Goal: Navigation & Orientation: Understand site structure

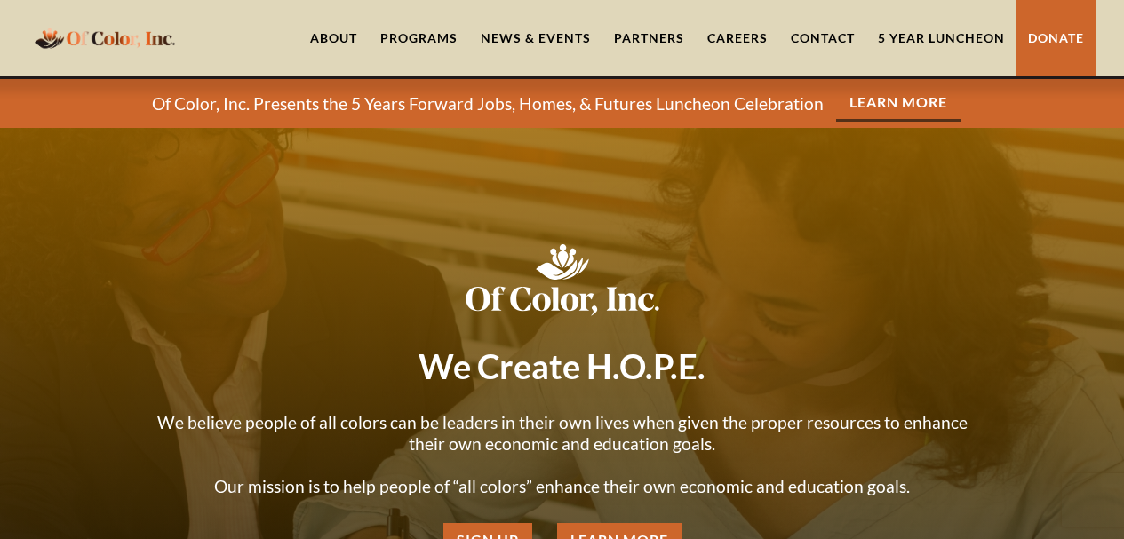
click at [972, 35] on link "5 Year Luncheon" at bounding box center [941, 38] width 150 height 76
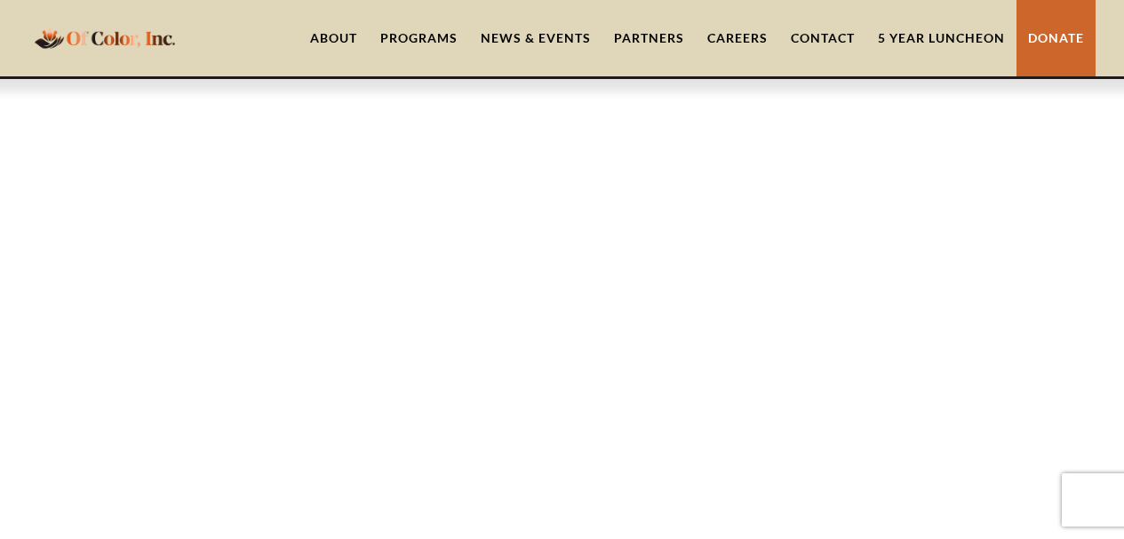
scroll to position [2221, 0]
click at [620, 40] on link "Partners" at bounding box center [648, 38] width 93 height 76
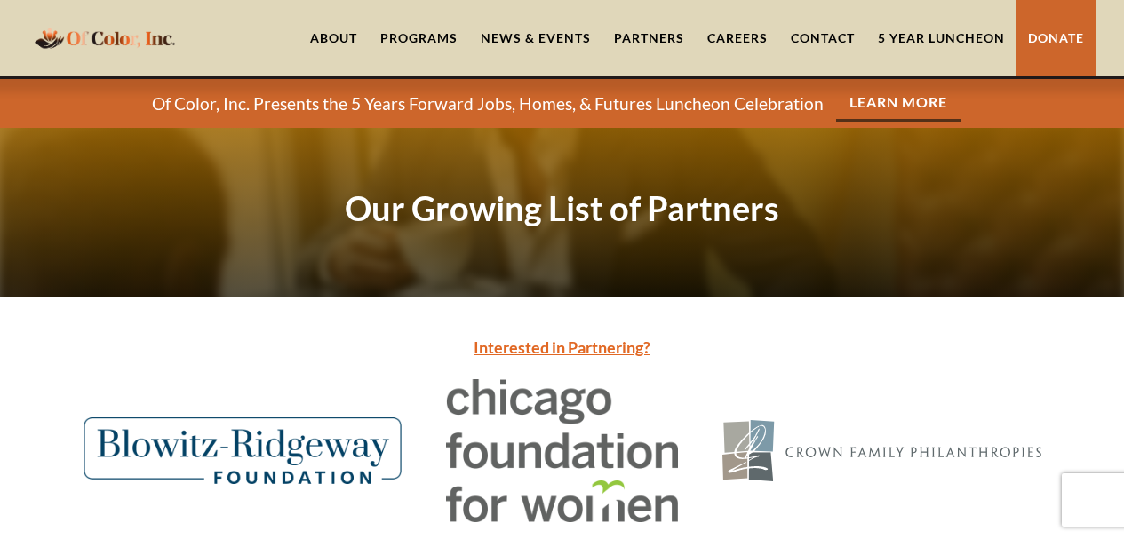
click at [535, 33] on link "News & Events" at bounding box center [535, 38] width 133 height 76
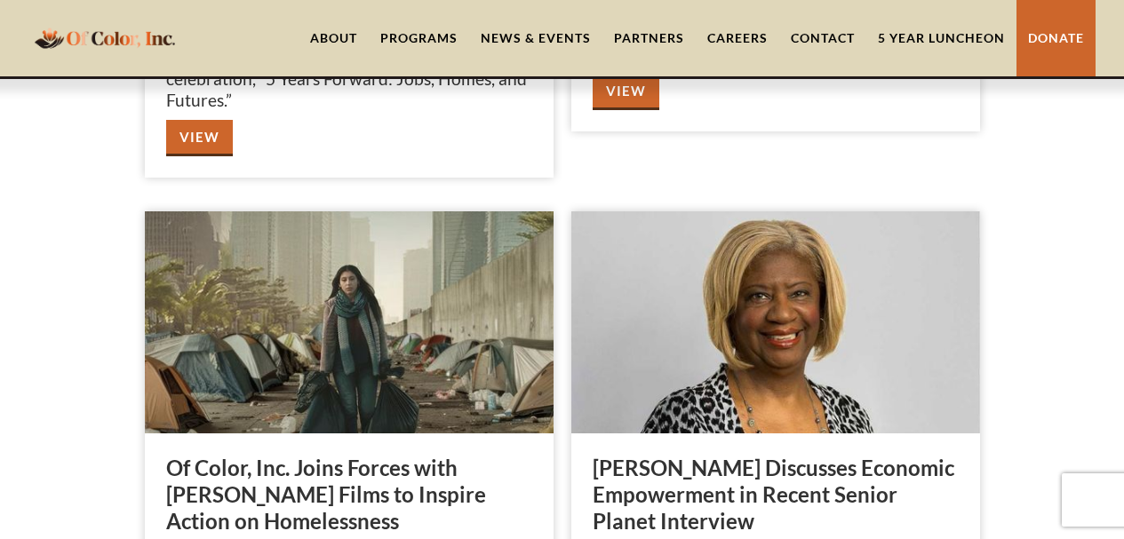
scroll to position [267, 0]
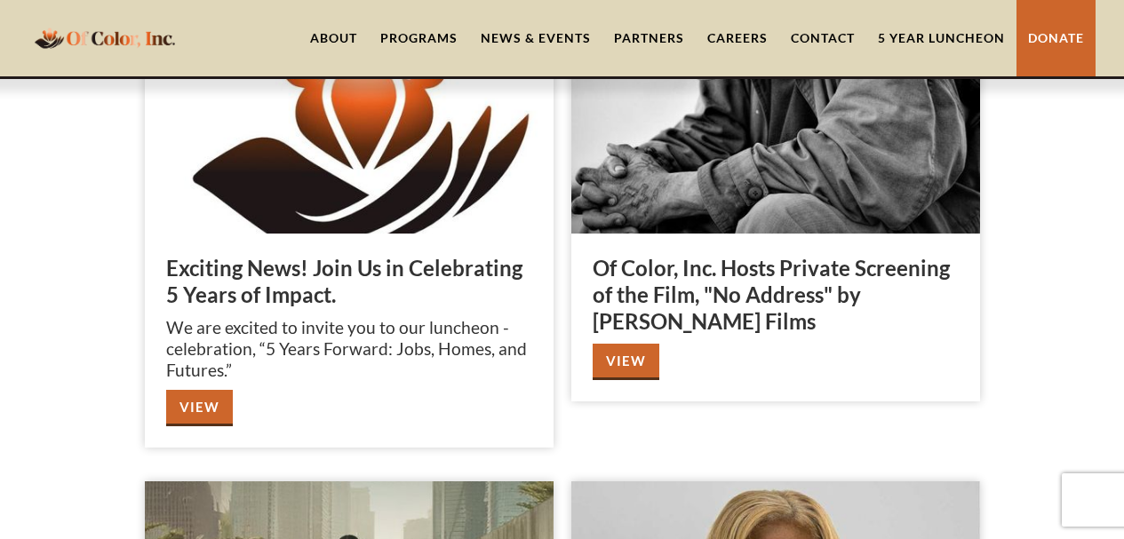
click at [436, 41] on div "Programs" at bounding box center [418, 38] width 77 height 18
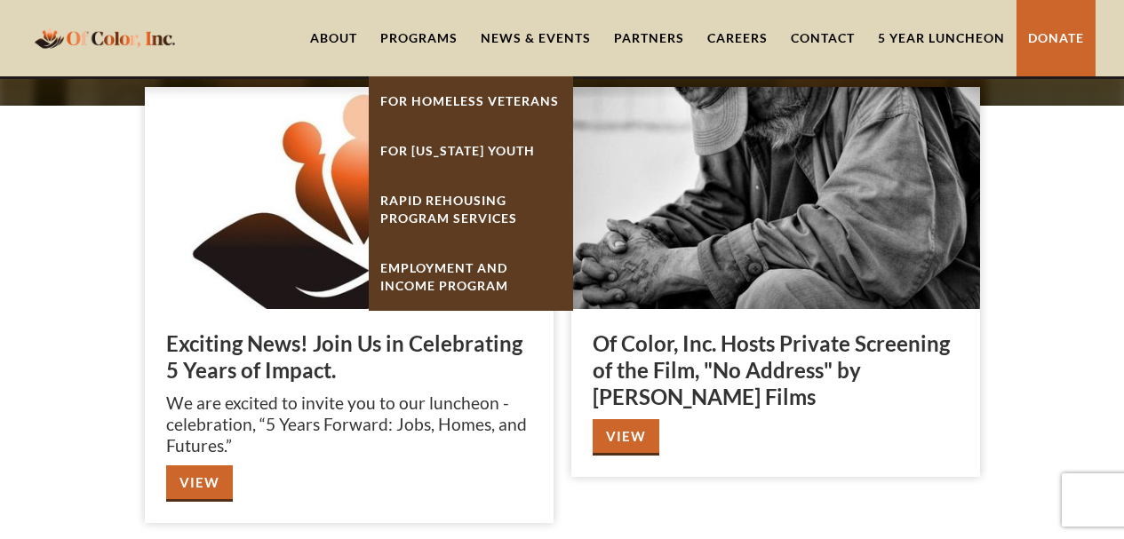
scroll to position [89, 0]
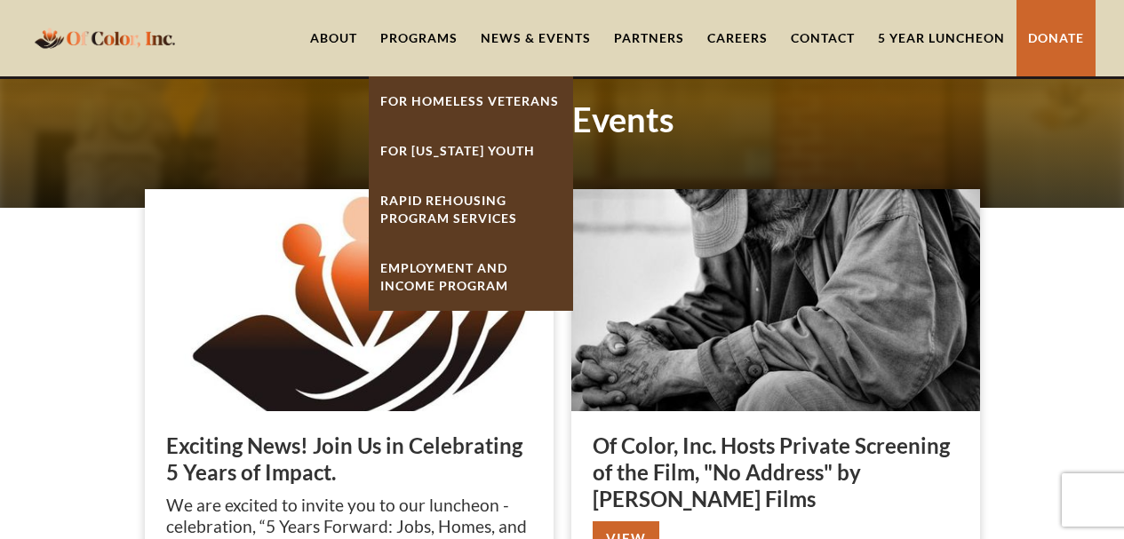
click at [721, 44] on link "Careers" at bounding box center [738, 38] width 84 height 76
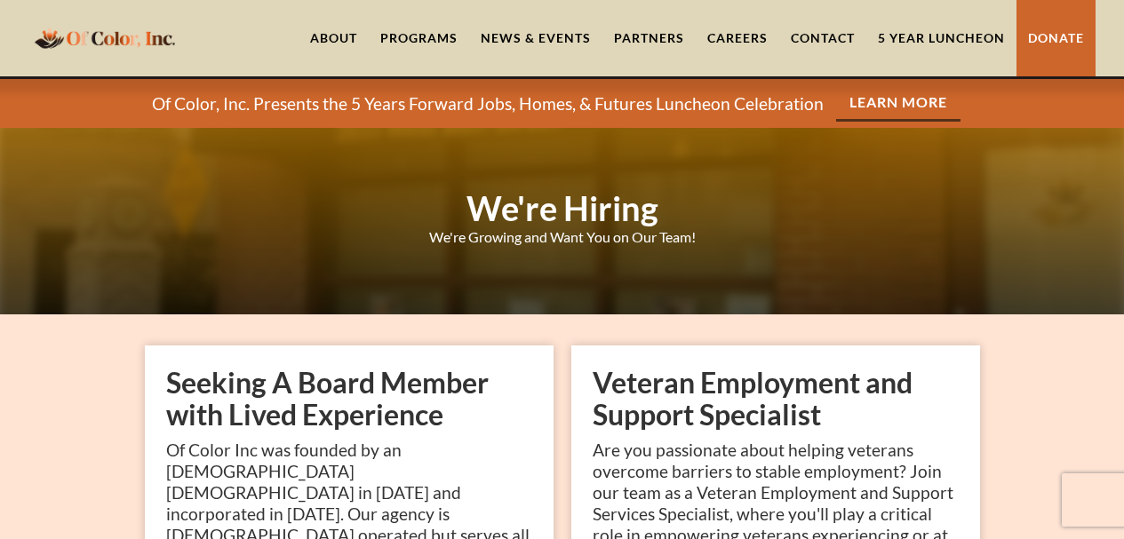
click at [90, 46] on img "home" at bounding box center [104, 37] width 151 height 35
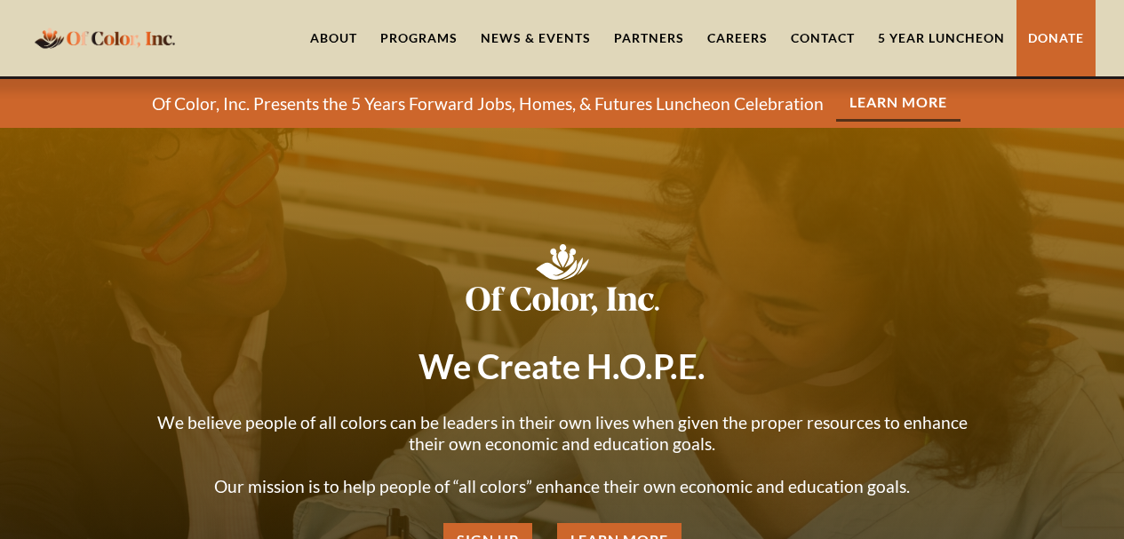
click at [307, 36] on link "About" at bounding box center [334, 38] width 70 height 76
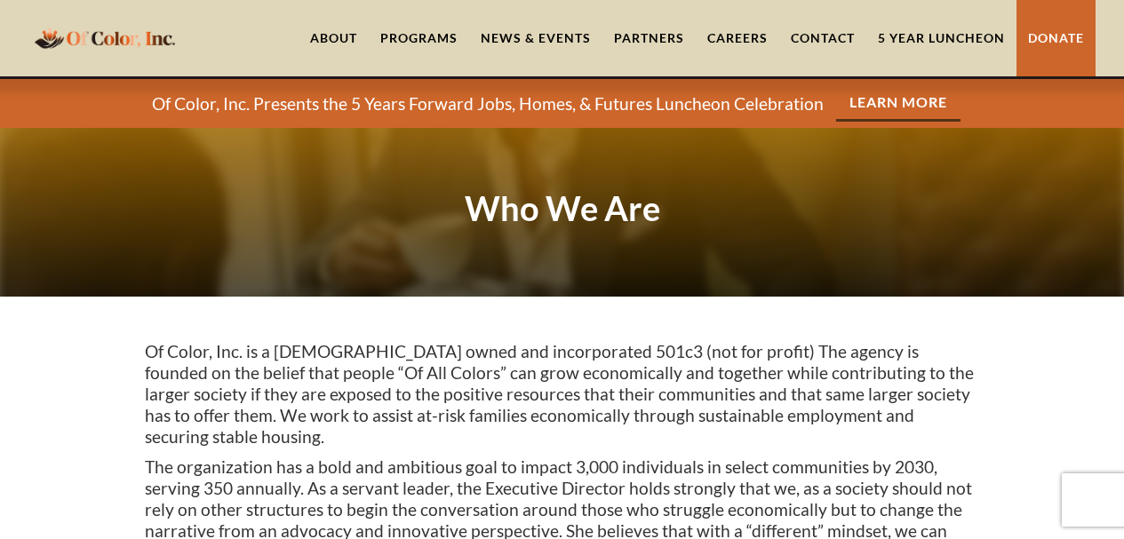
click at [96, 38] on img "home" at bounding box center [104, 37] width 151 height 35
